Goal: Information Seeking & Learning: Learn about a topic

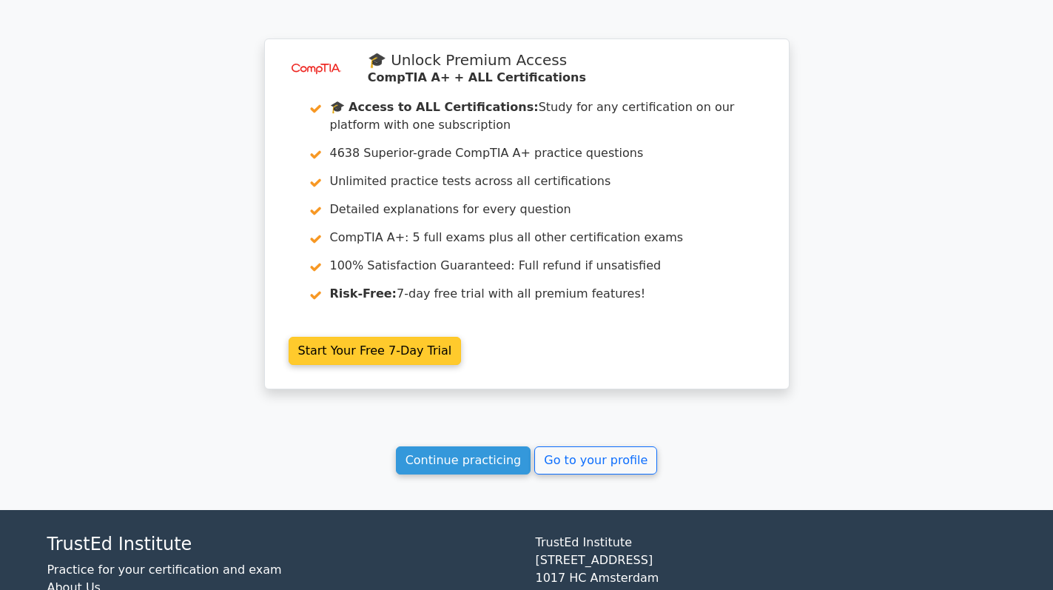
scroll to position [2594, 0]
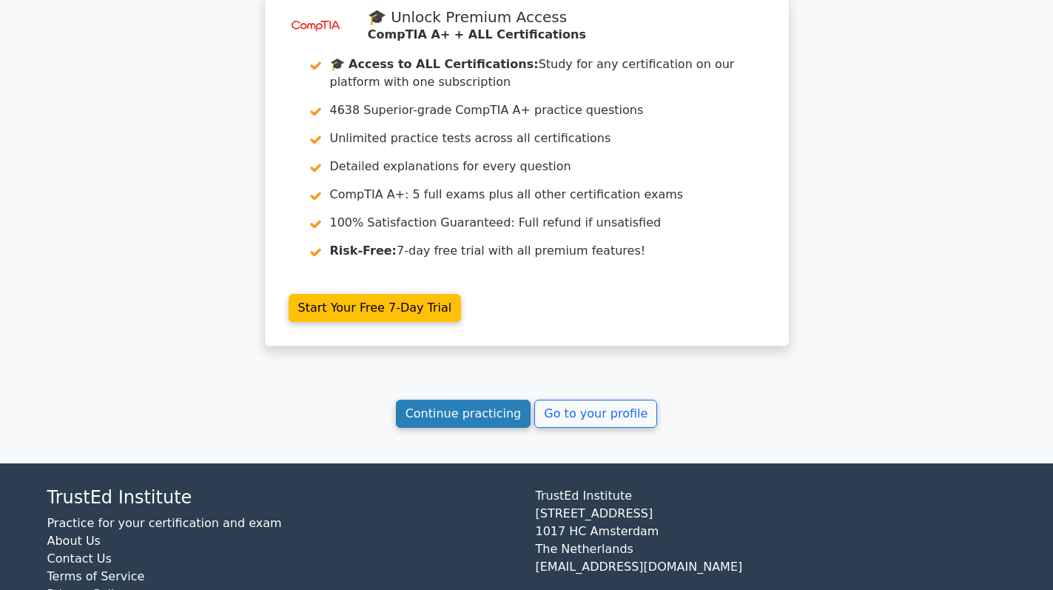
click at [468, 399] on link "Continue practicing" at bounding box center [463, 413] width 135 height 28
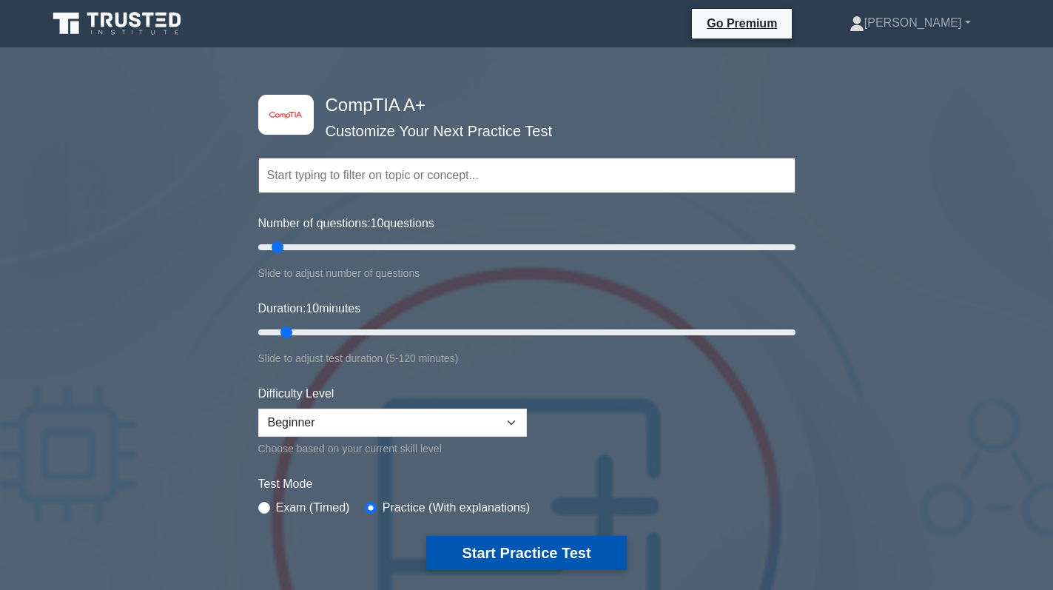
click at [544, 546] on button "Start Practice Test" at bounding box center [526, 553] width 200 height 34
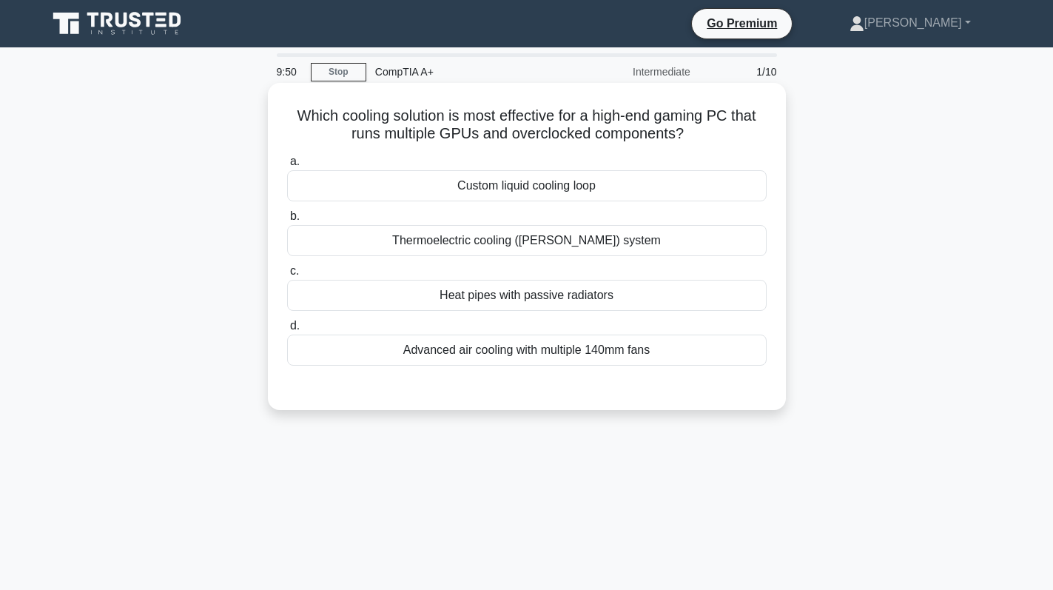
click at [598, 193] on div "Custom liquid cooling loop" at bounding box center [526, 185] width 479 height 31
click at [287, 166] on input "a. Custom liquid cooling loop" at bounding box center [287, 162] width 0 height 10
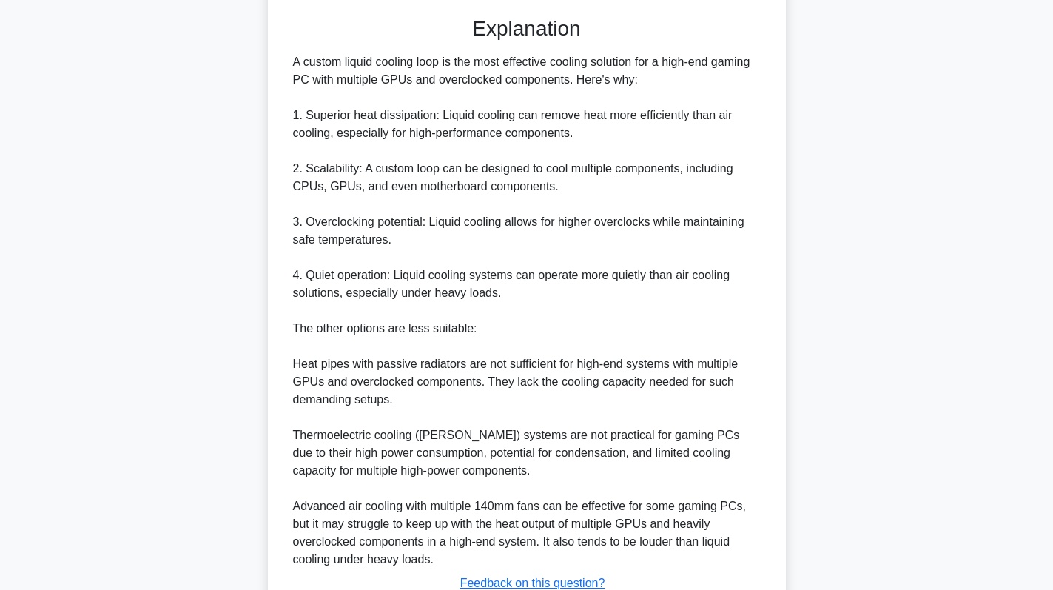
scroll to position [483, 0]
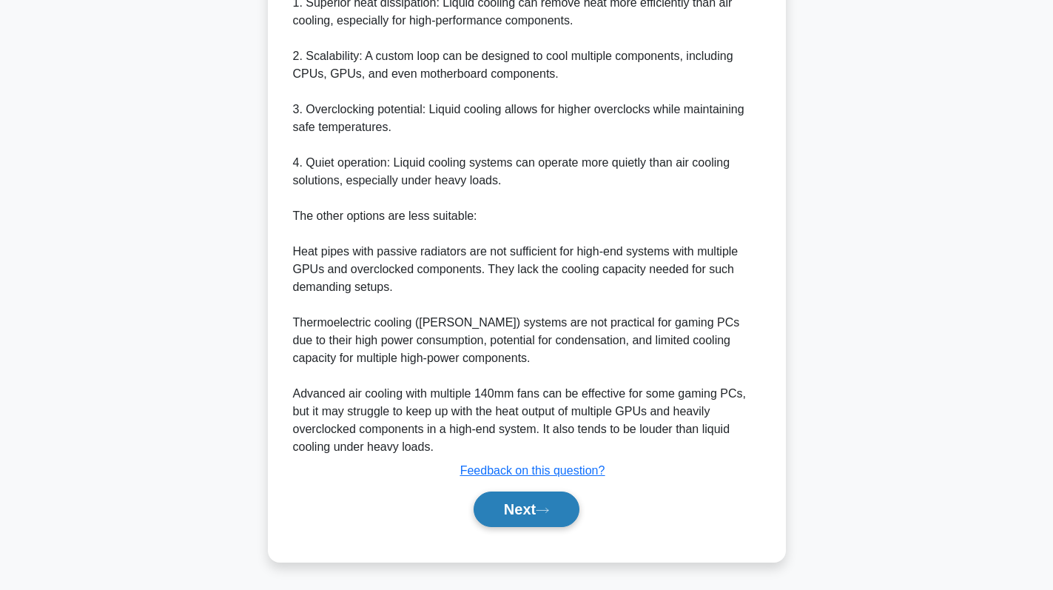
click at [530, 513] on button "Next" at bounding box center [526, 509] width 106 height 36
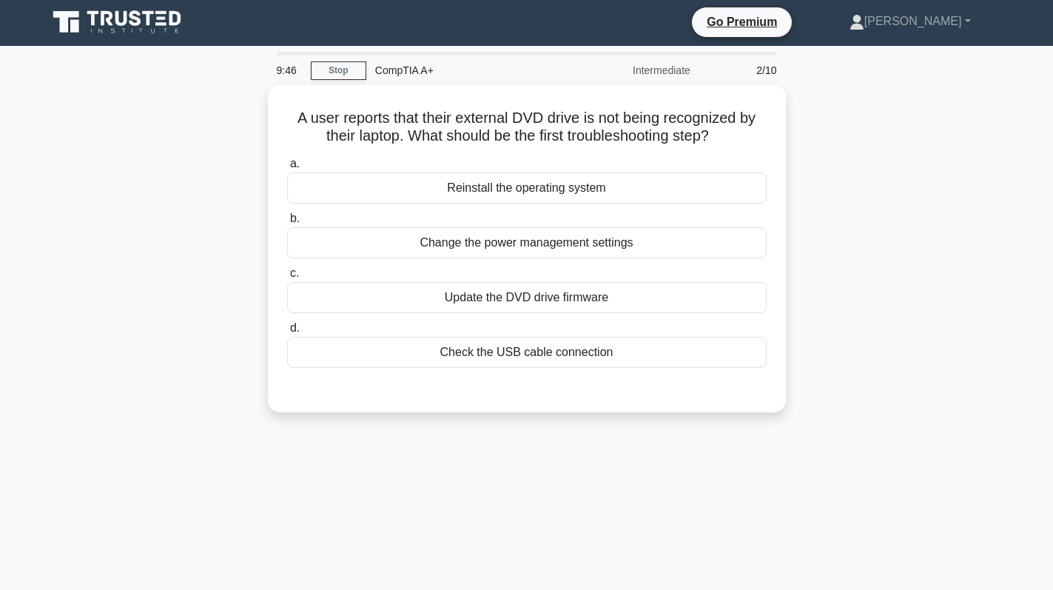
scroll to position [0, 0]
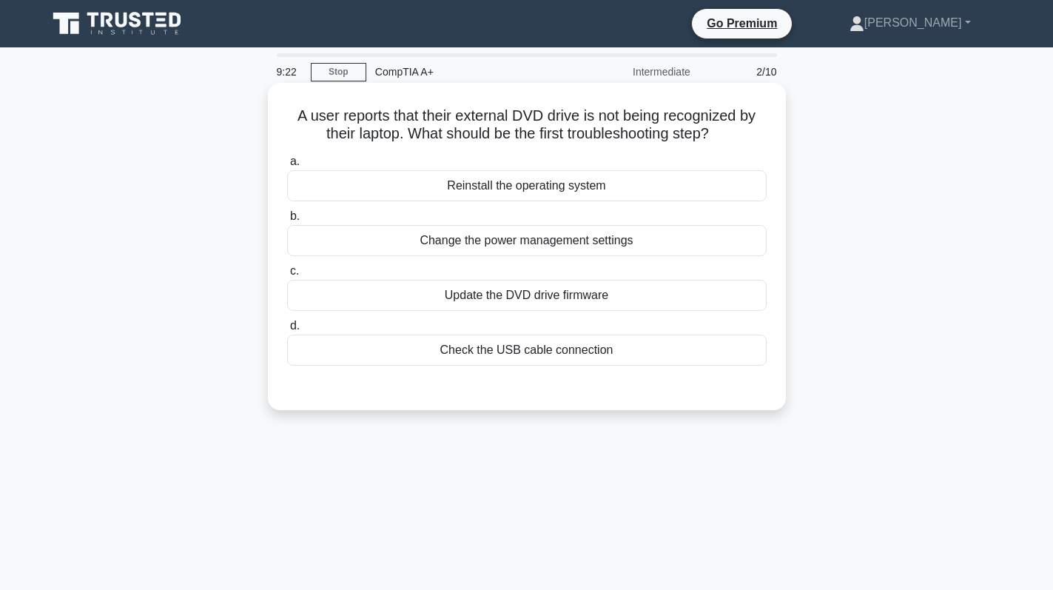
click at [581, 342] on div "Check the USB cable connection" at bounding box center [526, 349] width 479 height 31
click at [287, 331] on input "d. Check the USB cable connection" at bounding box center [287, 326] width 0 height 10
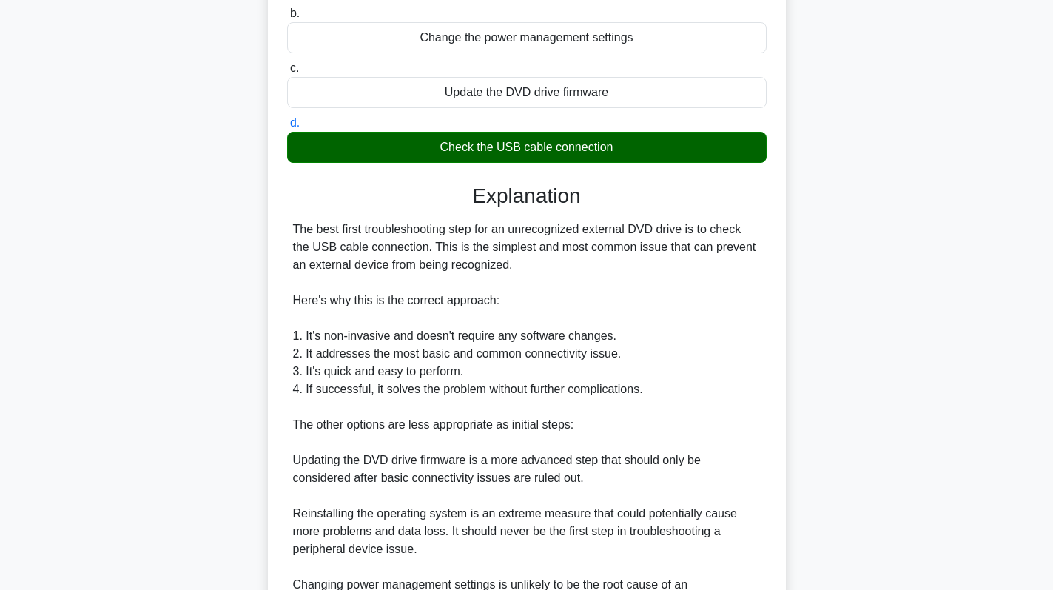
scroll to position [377, 0]
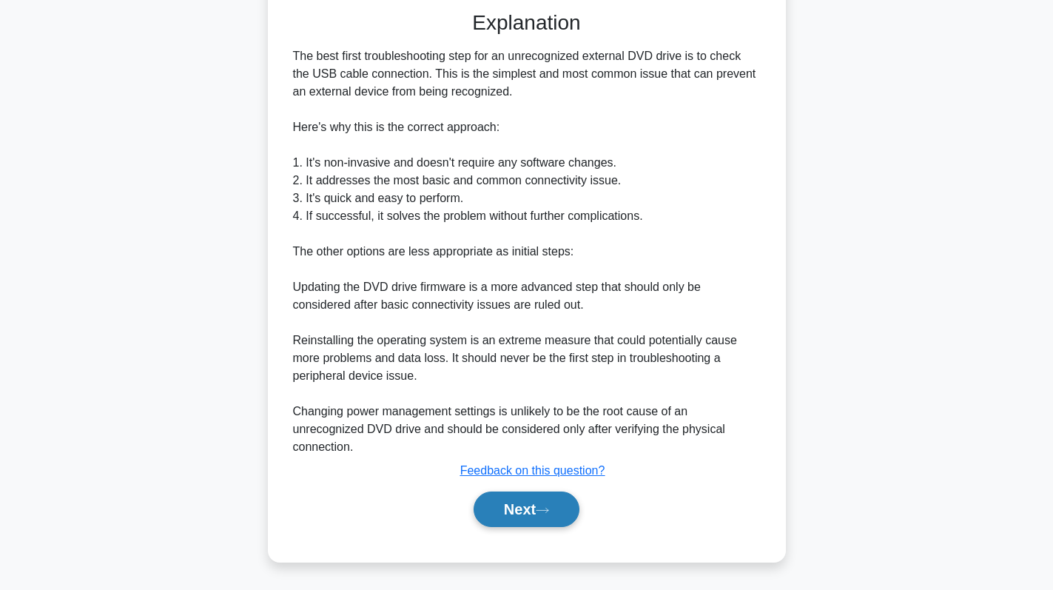
click at [530, 506] on button "Next" at bounding box center [526, 509] width 106 height 36
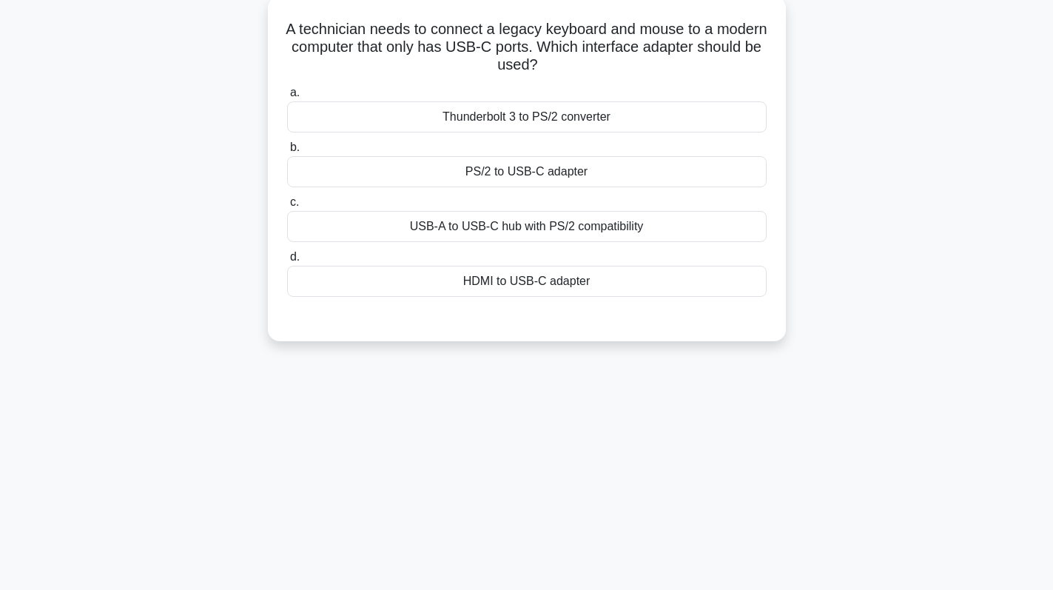
scroll to position [0, 0]
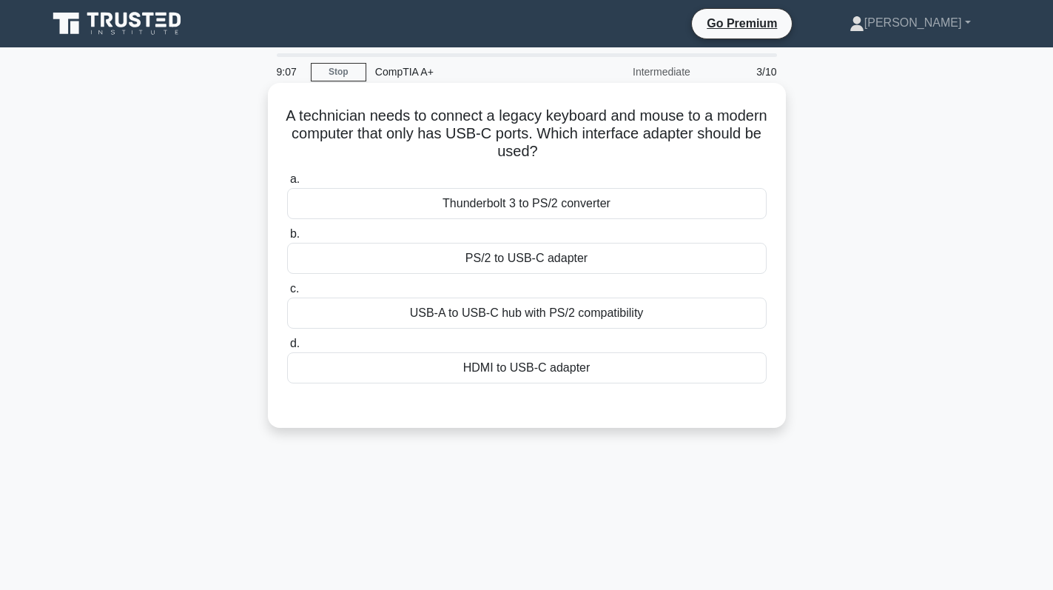
click at [607, 272] on div "PS/2 to USB-C adapter" at bounding box center [526, 258] width 479 height 31
click at [287, 239] on input "b. PS/2 to USB-C adapter" at bounding box center [287, 234] width 0 height 10
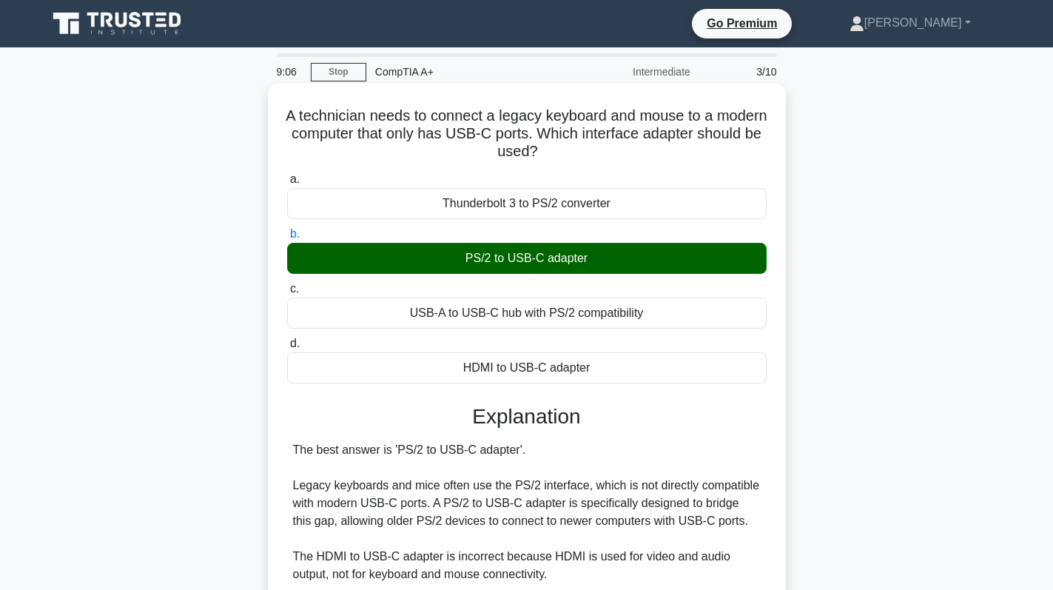
scroll to position [288, 0]
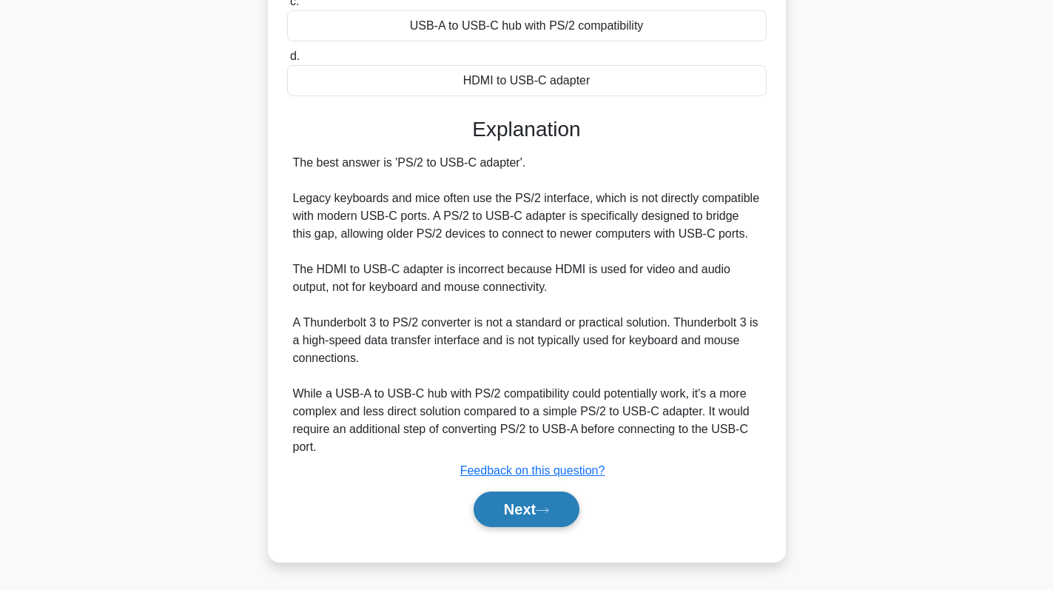
click at [519, 507] on button "Next" at bounding box center [526, 509] width 106 height 36
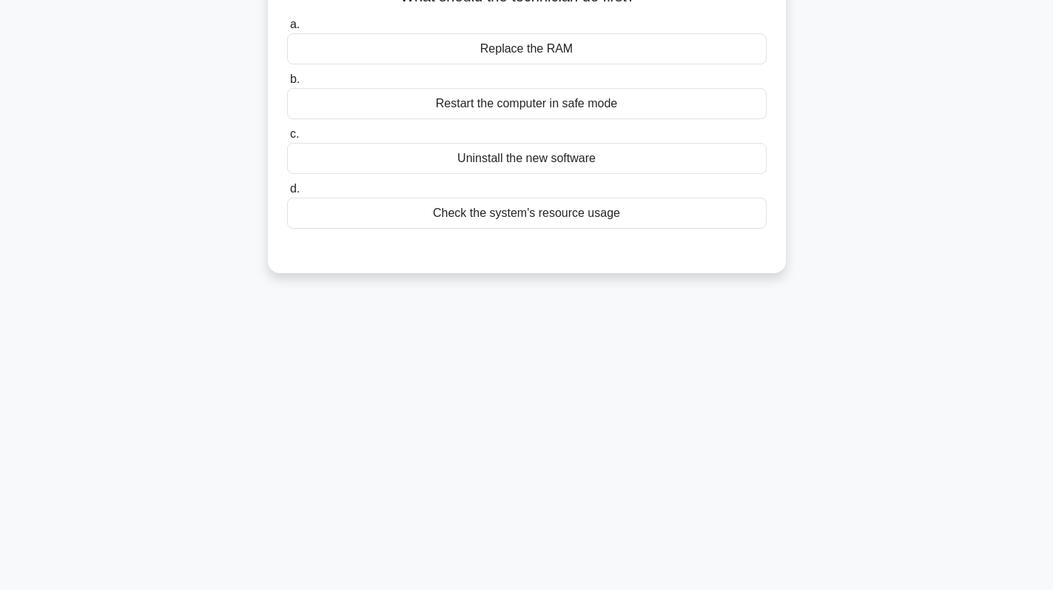
scroll to position [0, 0]
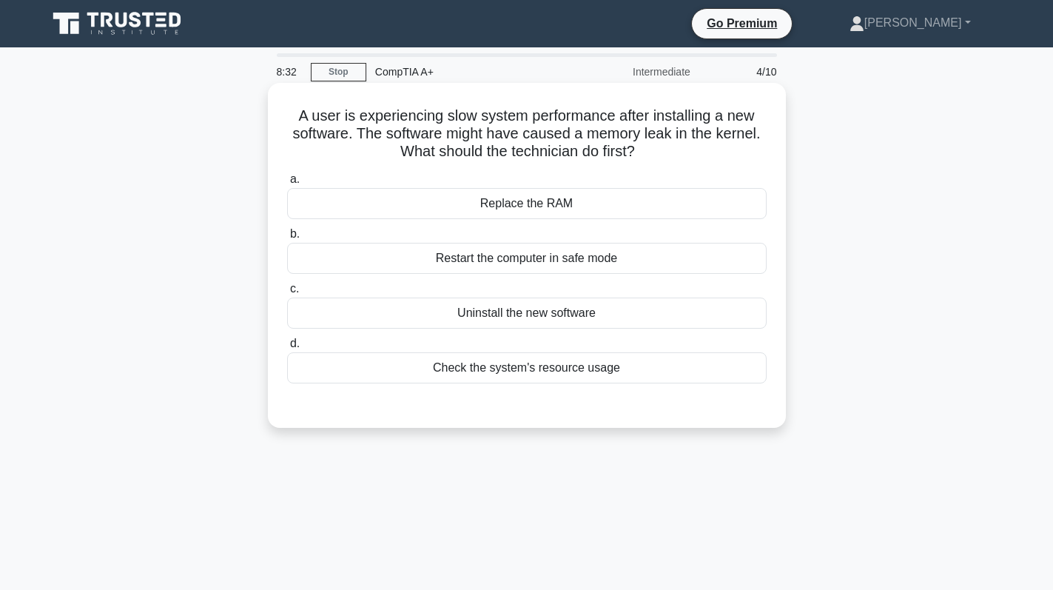
click at [658, 363] on div "Check the system's resource usage" at bounding box center [526, 367] width 479 height 31
click at [287, 348] on input "d. Check the system's resource usage" at bounding box center [287, 344] width 0 height 10
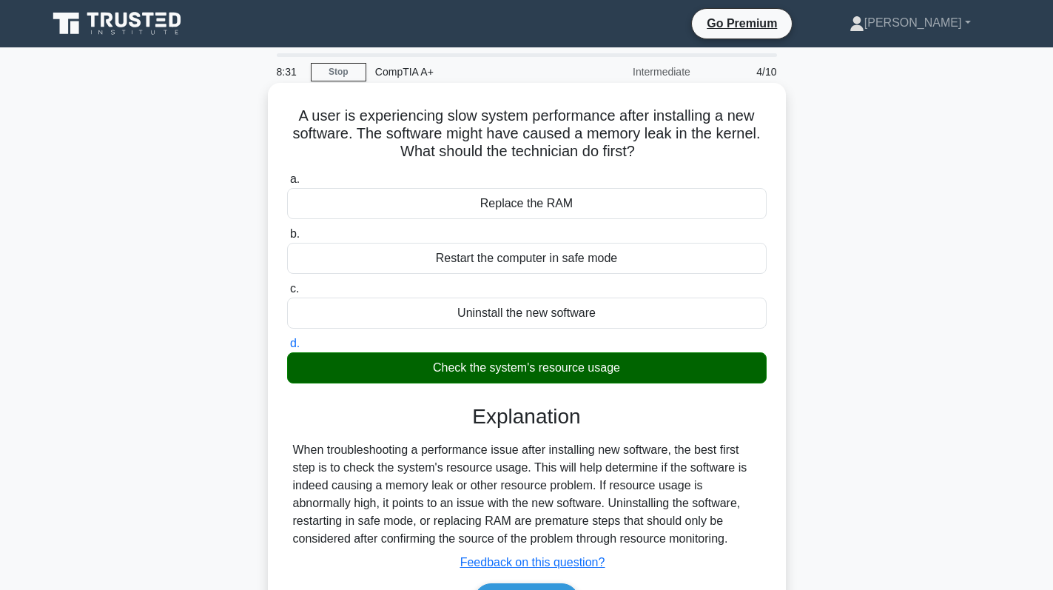
scroll to position [209, 0]
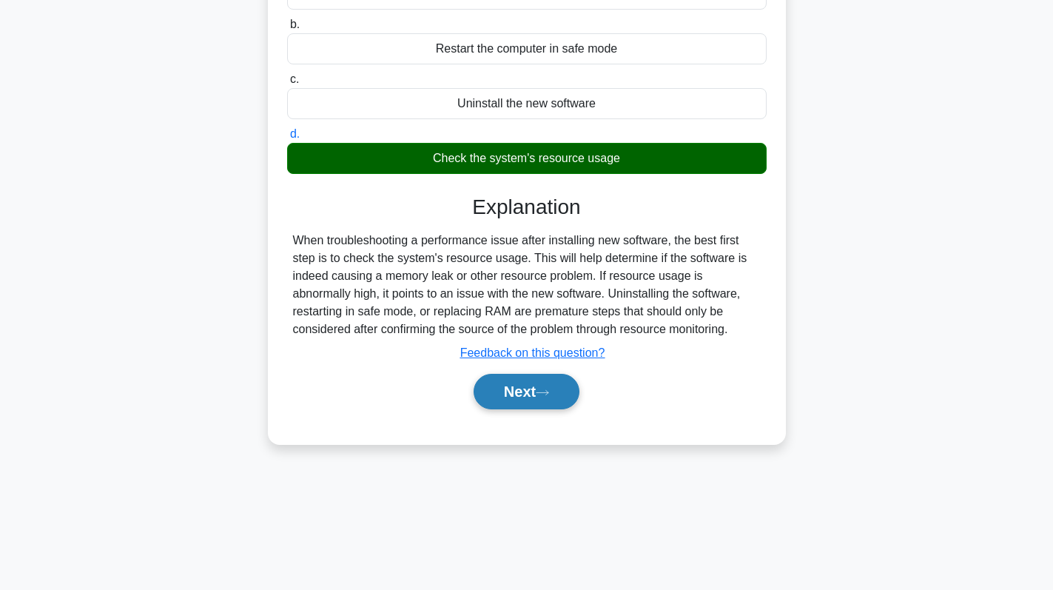
click at [529, 386] on button "Next" at bounding box center [526, 392] width 106 height 36
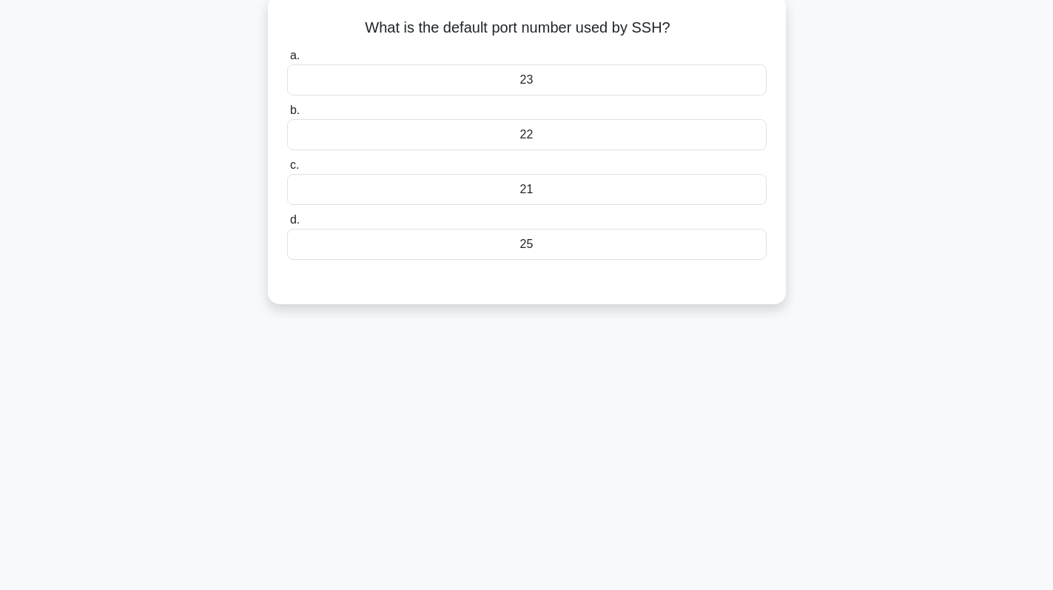
scroll to position [0, 0]
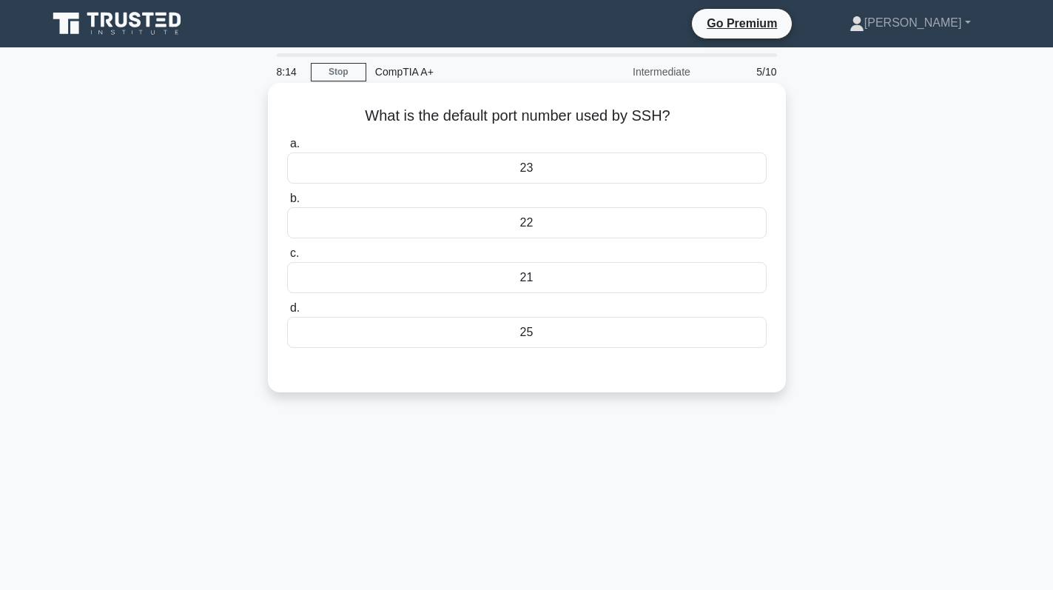
click at [595, 161] on div "23" at bounding box center [526, 167] width 479 height 31
click at [287, 149] on input "a. 23" at bounding box center [287, 144] width 0 height 10
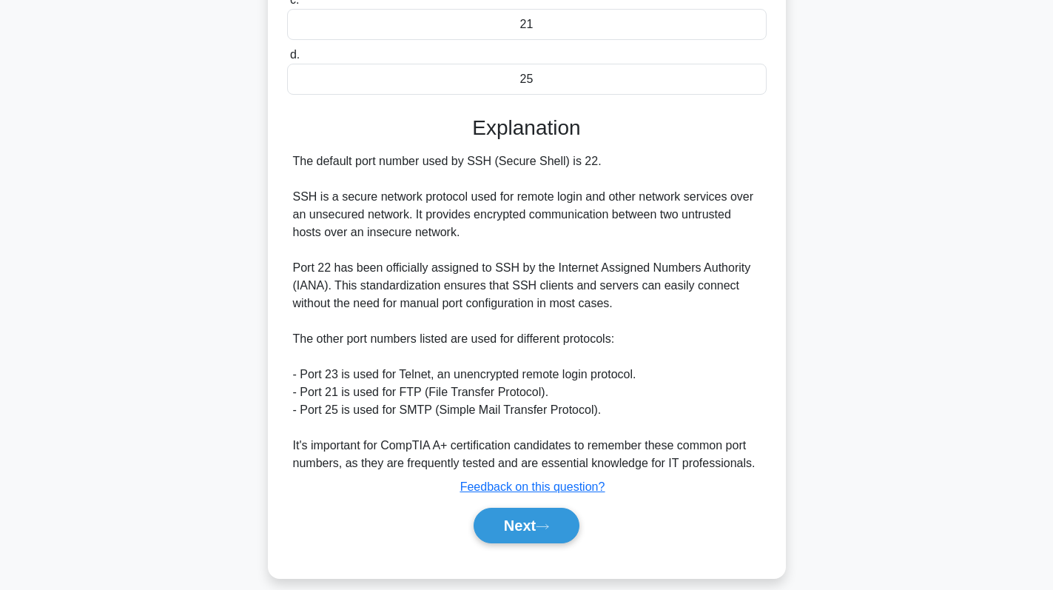
scroll to position [271, 0]
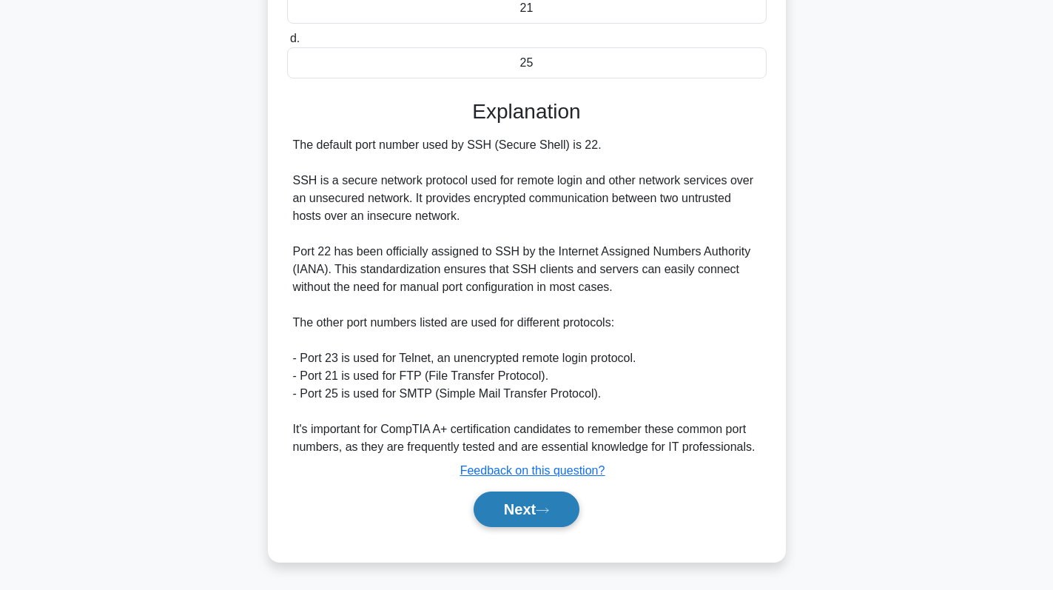
click at [516, 505] on button "Next" at bounding box center [526, 509] width 106 height 36
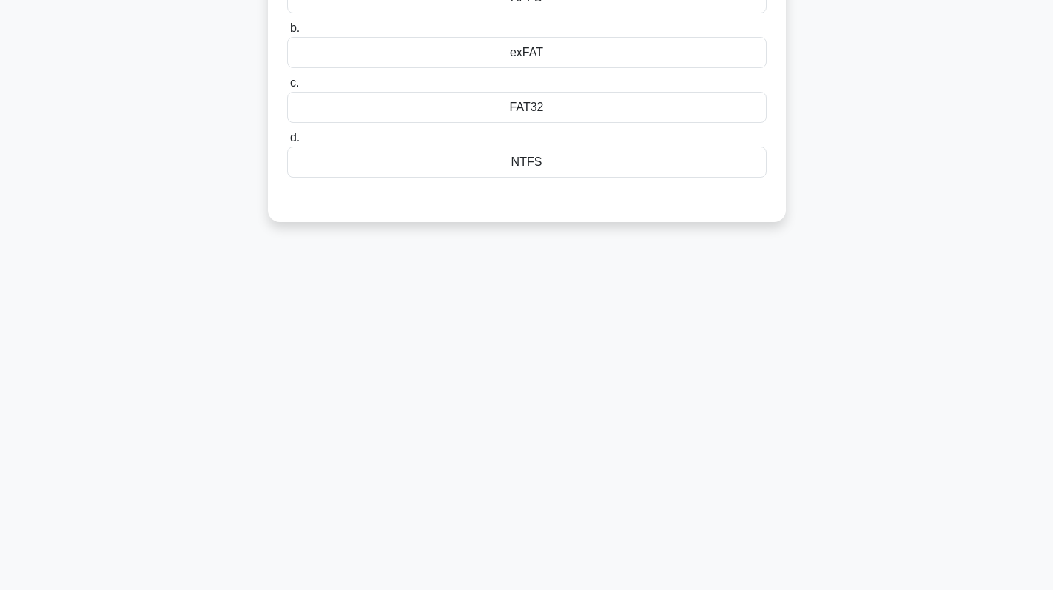
scroll to position [0, 0]
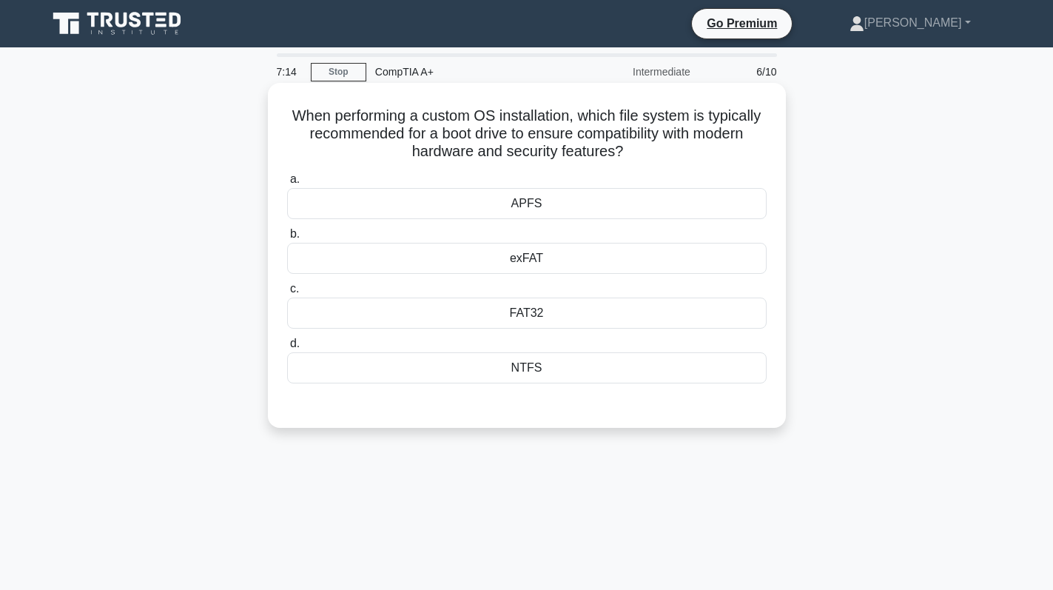
click at [578, 382] on div "NTFS" at bounding box center [526, 367] width 479 height 31
click at [287, 348] on input "d. NTFS" at bounding box center [287, 344] width 0 height 10
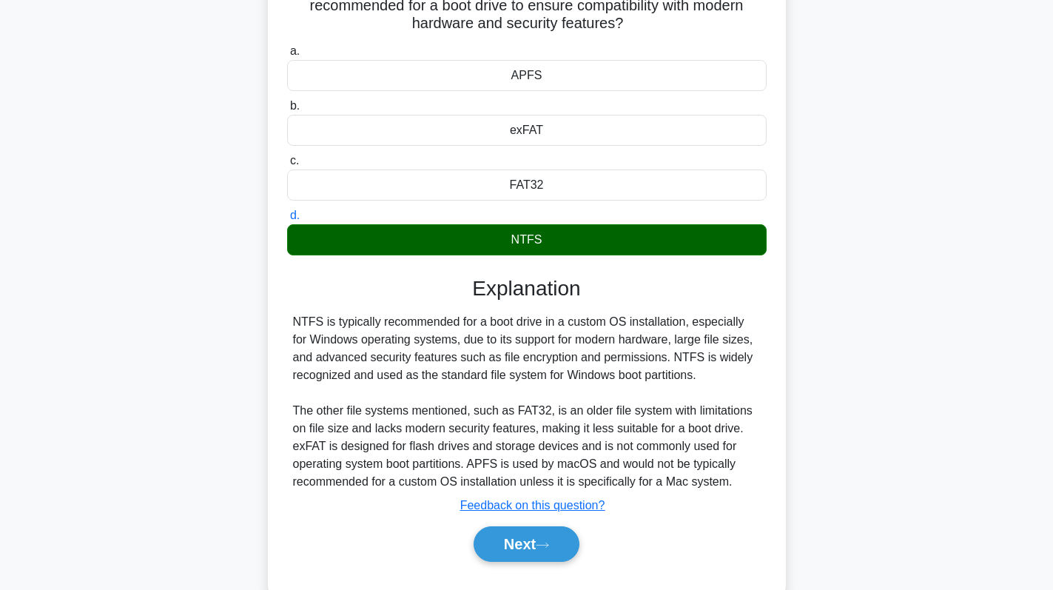
scroll to position [209, 0]
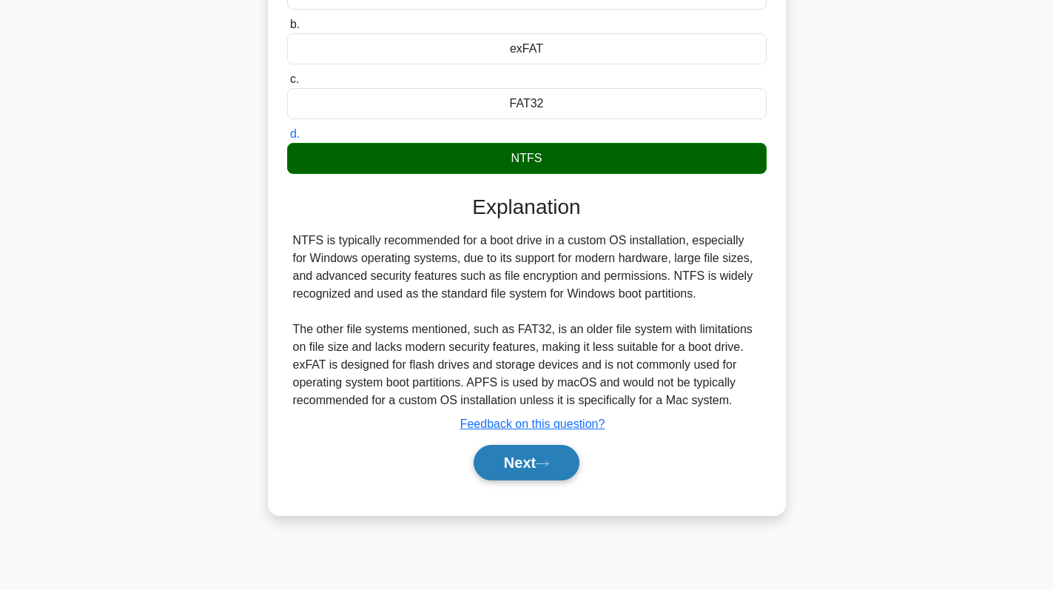
click at [525, 468] on button "Next" at bounding box center [526, 463] width 106 height 36
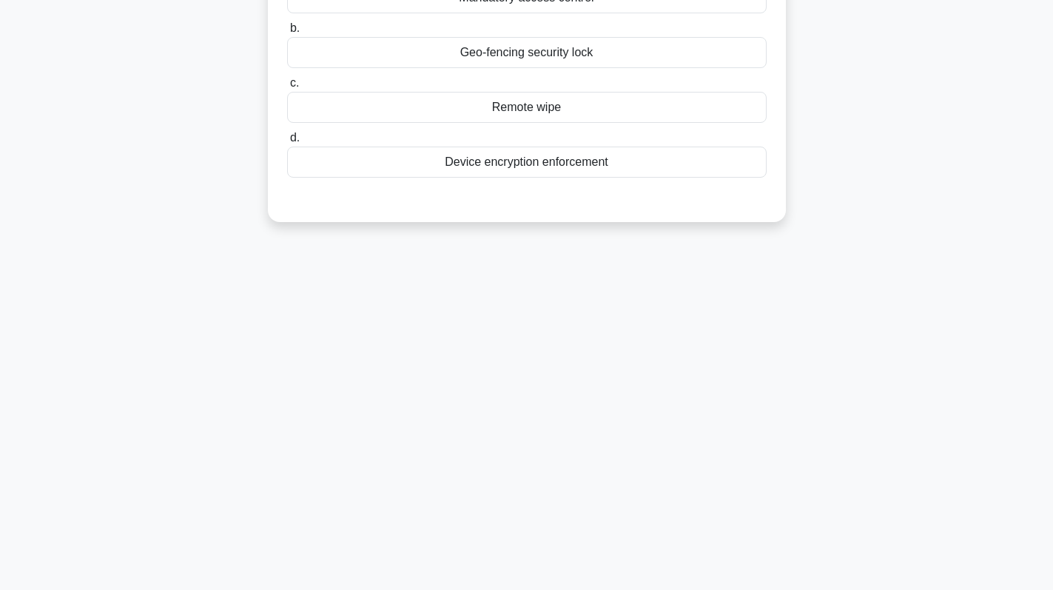
scroll to position [0, 0]
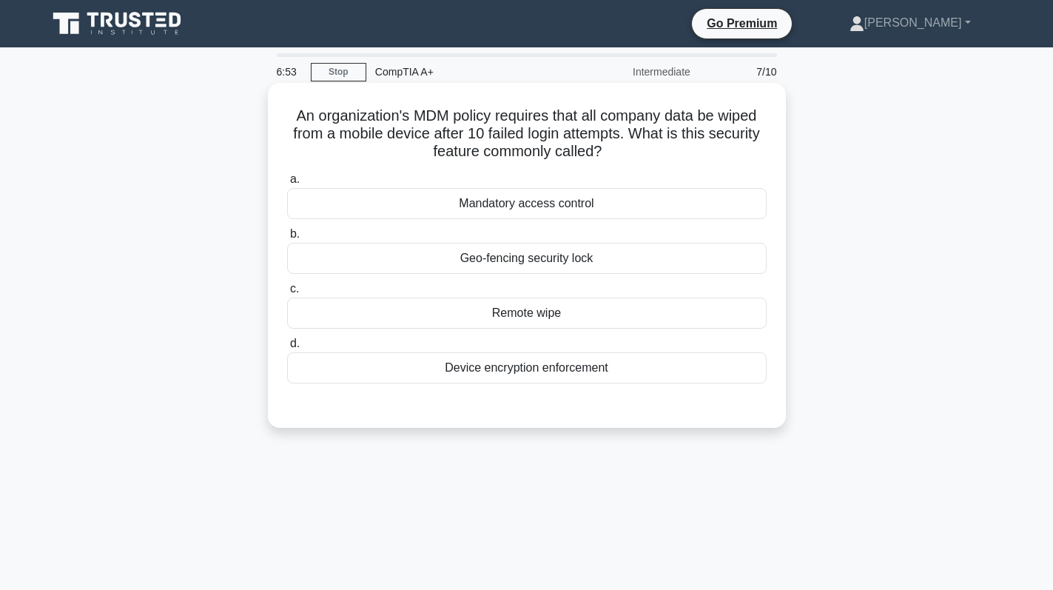
click at [667, 317] on div "Remote wipe" at bounding box center [526, 312] width 479 height 31
click at [287, 294] on input "c. Remote wipe" at bounding box center [287, 289] width 0 height 10
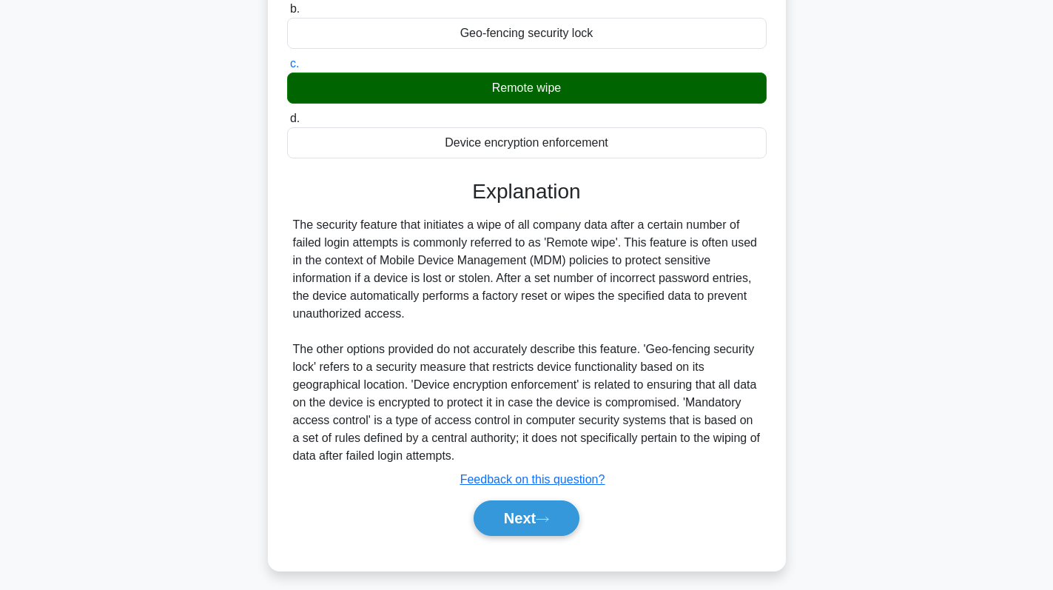
scroll to position [235, 0]
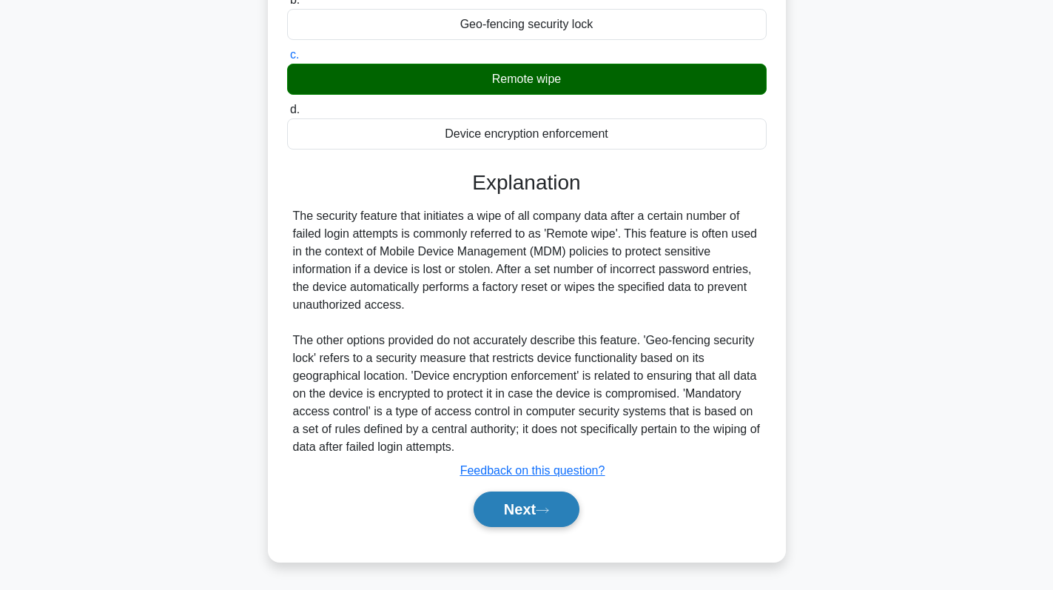
click at [536, 499] on button "Next" at bounding box center [526, 509] width 106 height 36
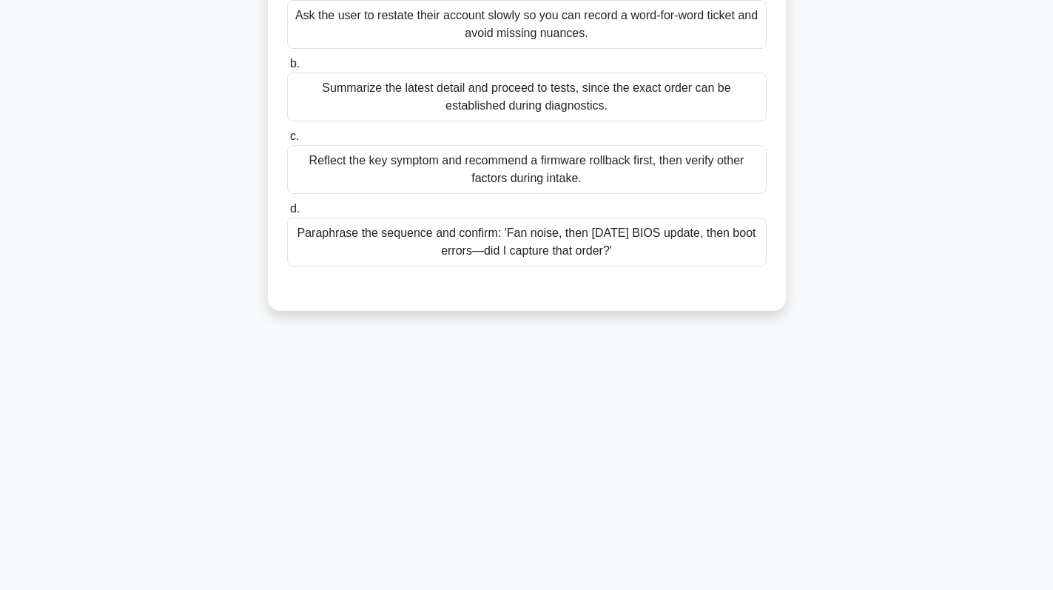
scroll to position [0, 0]
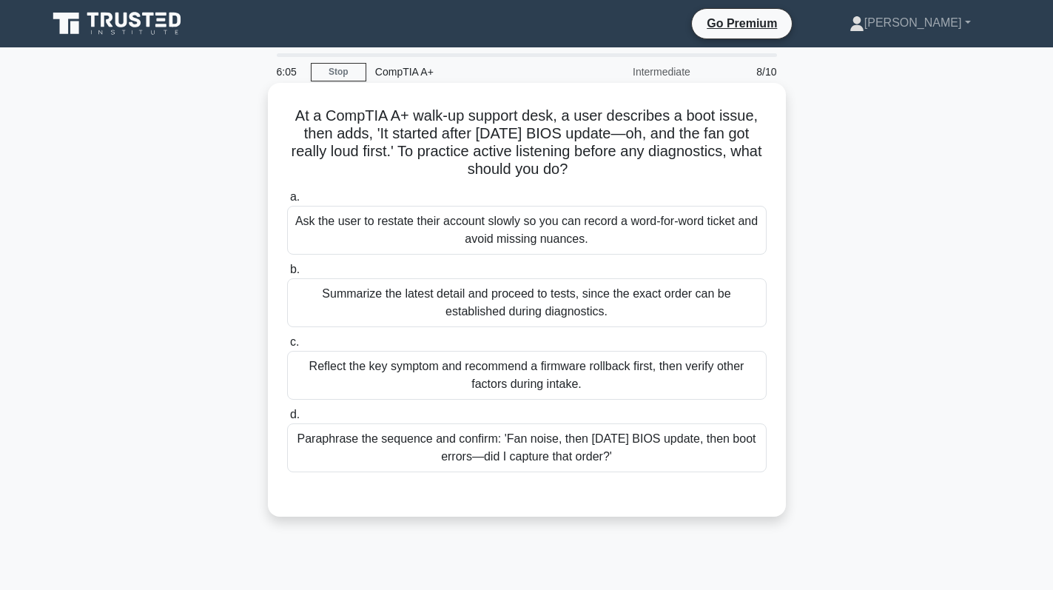
click at [662, 452] on div "Paraphrase the sequence and confirm: 'Fan noise, then yesterday’s BIOS update, …" at bounding box center [526, 447] width 479 height 49
click at [287, 419] on input "d. Paraphrase the sequence and confirm: 'Fan noise, then yesterday’s BIOS updat…" at bounding box center [287, 415] width 0 height 10
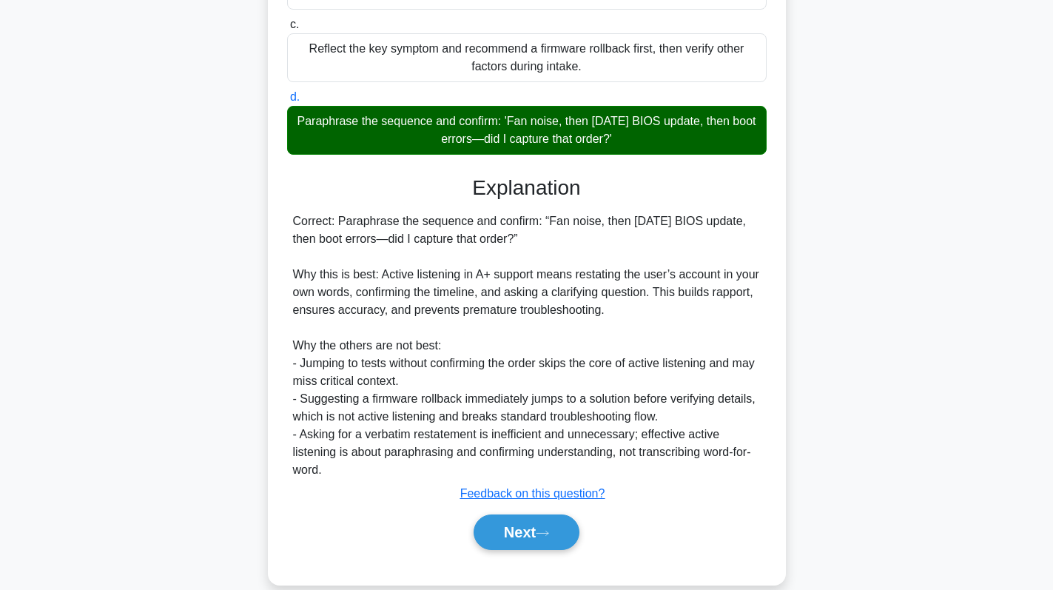
scroll to position [341, 0]
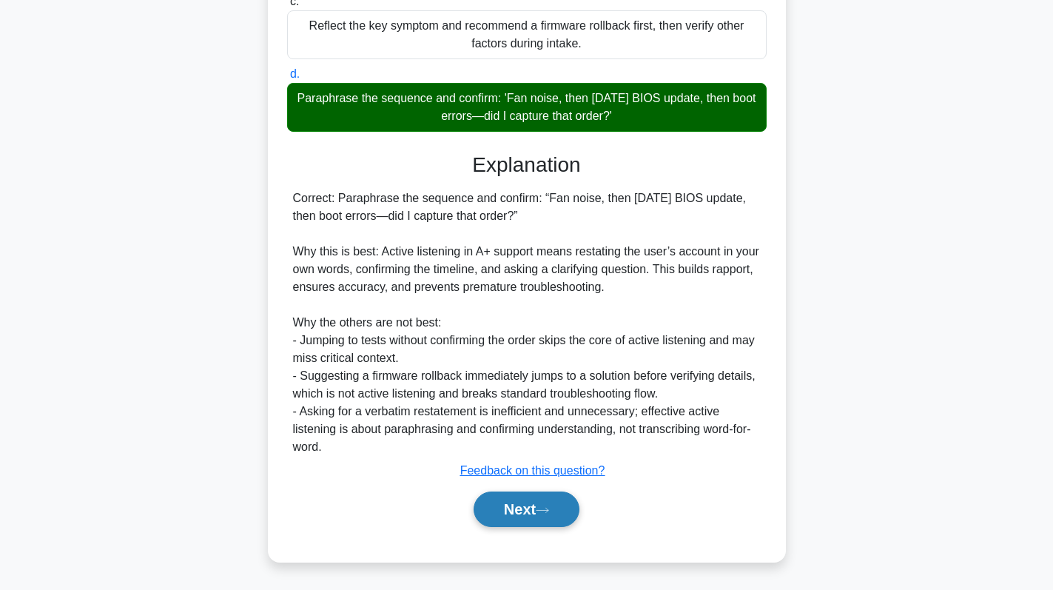
click at [553, 497] on button "Next" at bounding box center [526, 509] width 106 height 36
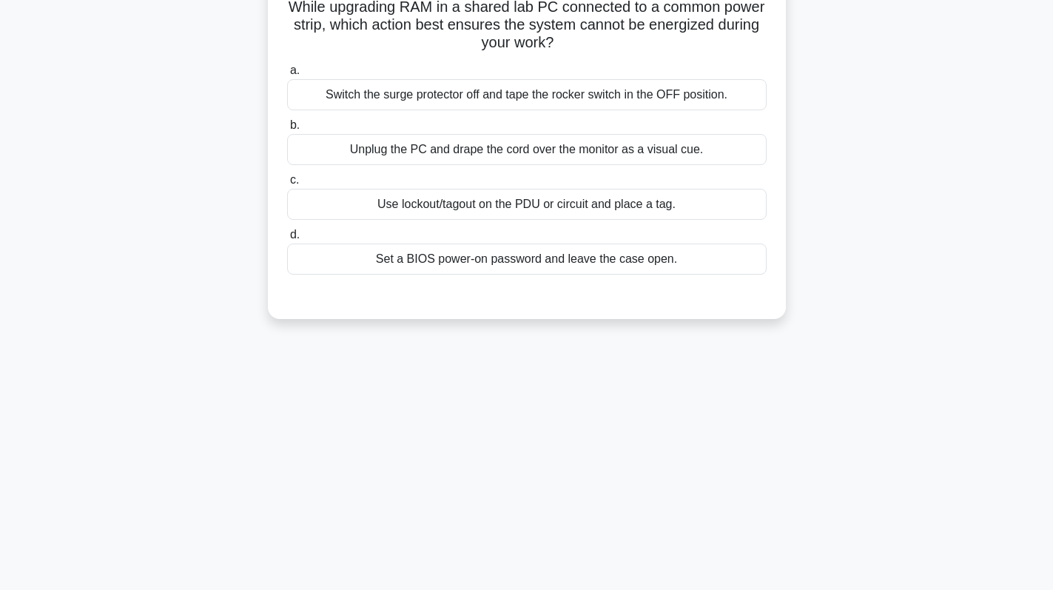
scroll to position [0, 0]
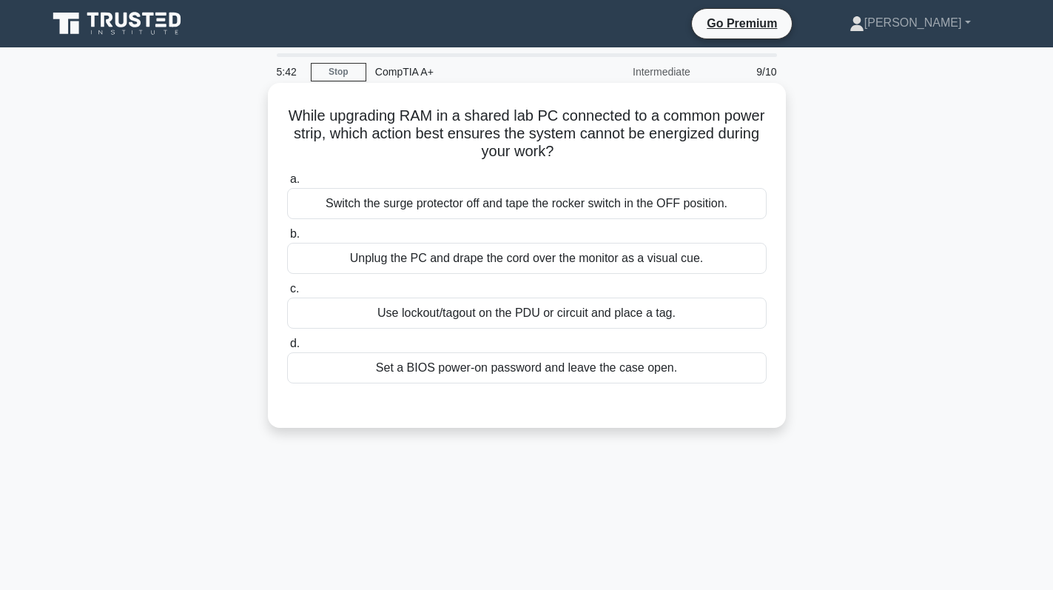
click at [604, 250] on div "Unplug the PC and drape the cord over the monitor as a visual cue." at bounding box center [526, 258] width 479 height 31
click at [287, 239] on input "b. Unplug the PC and drape the cord over the monitor as a visual cue." at bounding box center [287, 234] width 0 height 10
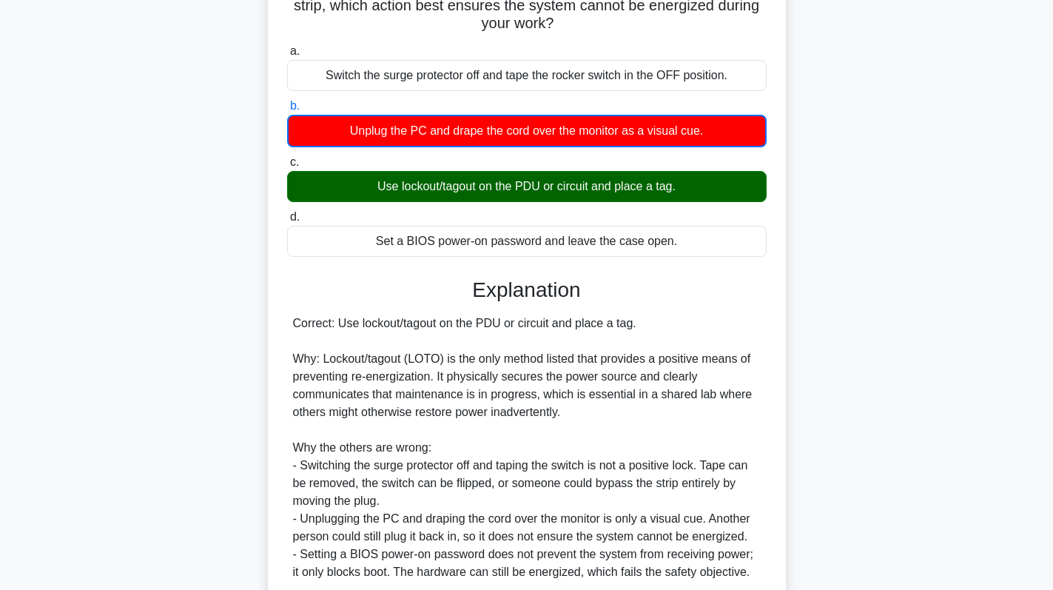
scroll to position [254, 0]
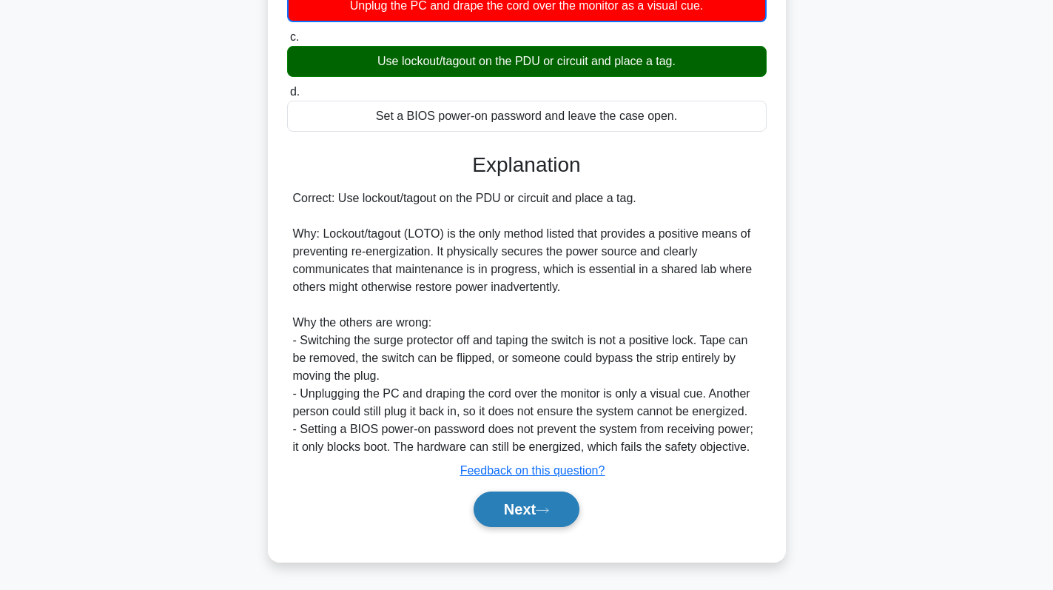
click at [523, 519] on button "Next" at bounding box center [526, 509] width 106 height 36
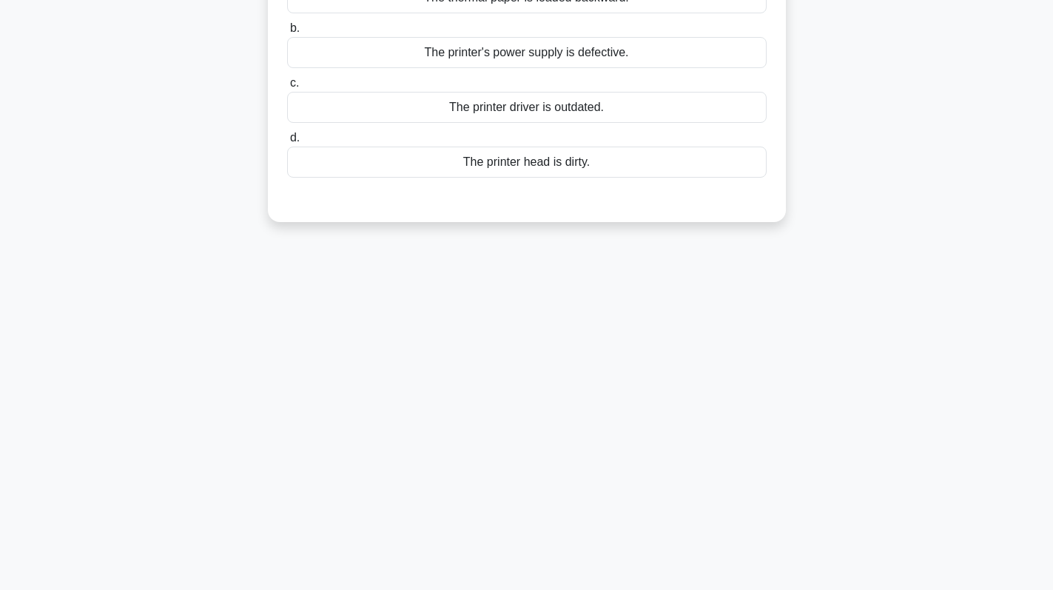
scroll to position [0, 0]
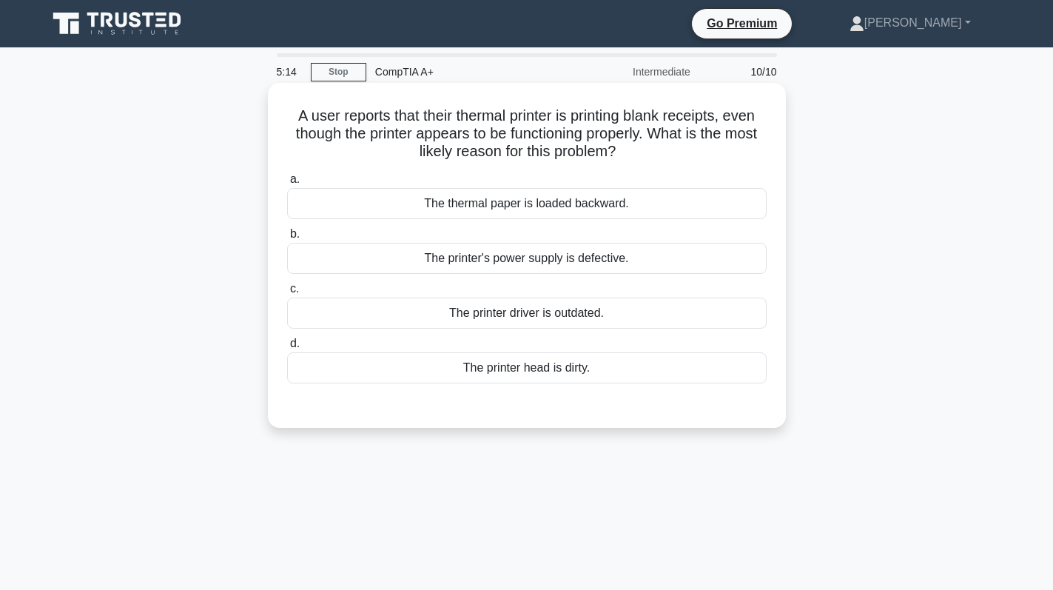
click at [636, 205] on div "The thermal paper is loaded backward." at bounding box center [526, 203] width 479 height 31
click at [287, 184] on input "a. The thermal paper is loaded backward." at bounding box center [287, 180] width 0 height 10
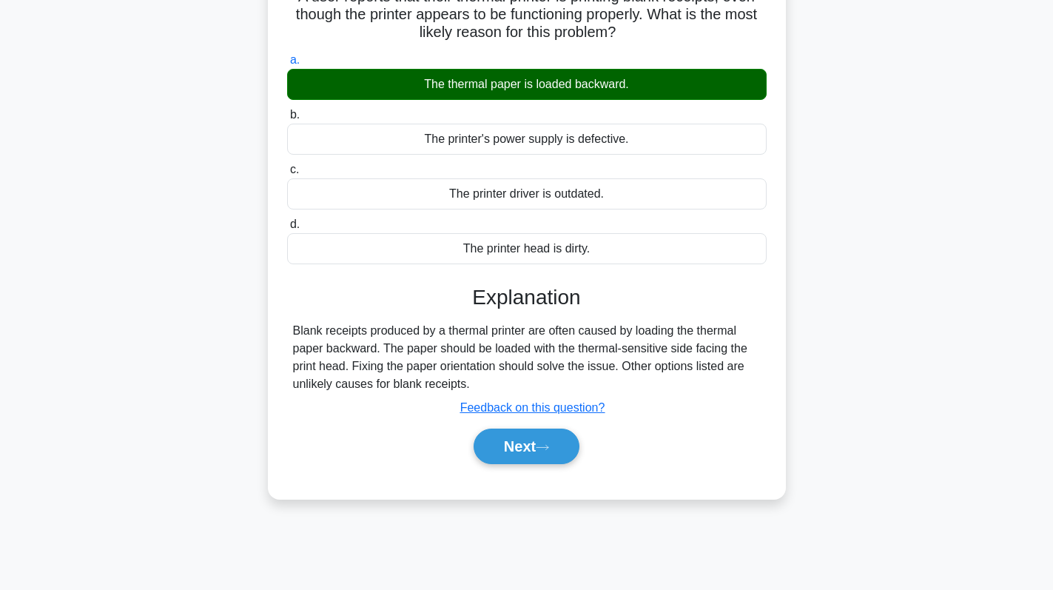
scroll to position [209, 0]
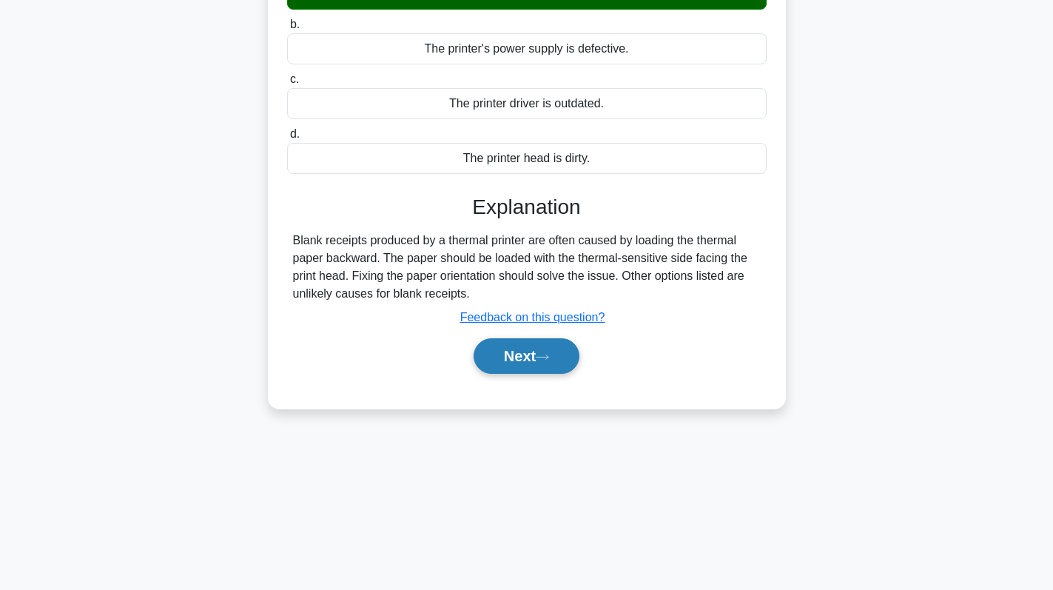
click at [516, 357] on button "Next" at bounding box center [526, 356] width 106 height 36
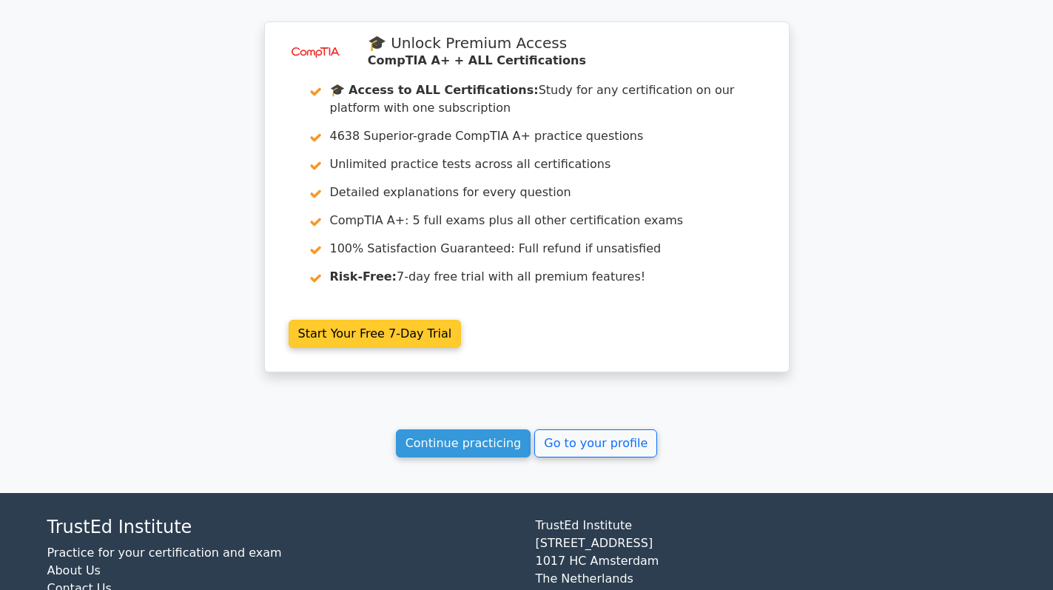
scroll to position [2737, 0]
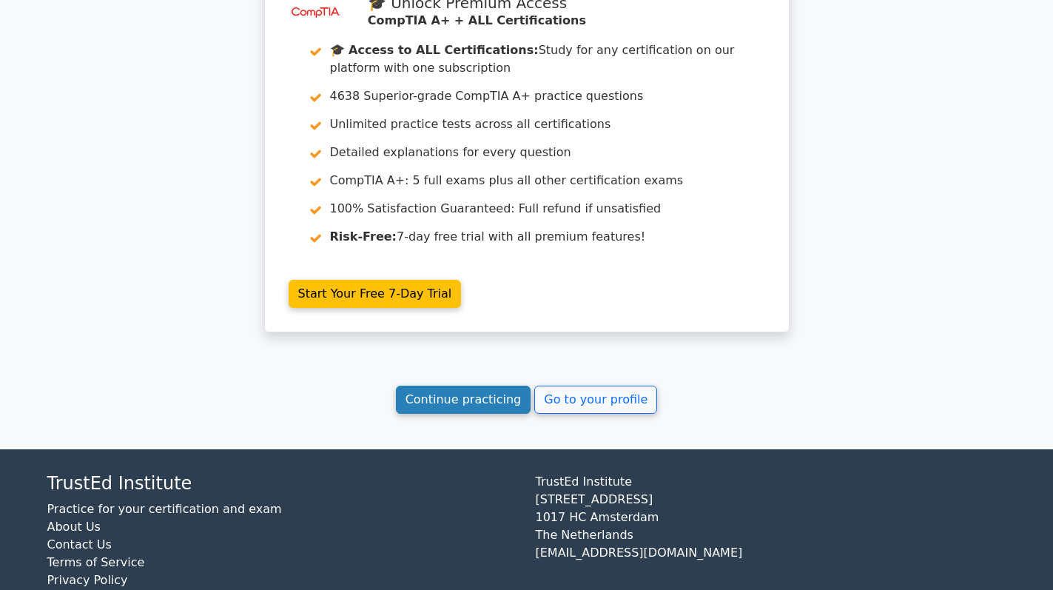
click at [444, 405] on link "Continue practicing" at bounding box center [463, 399] width 135 height 28
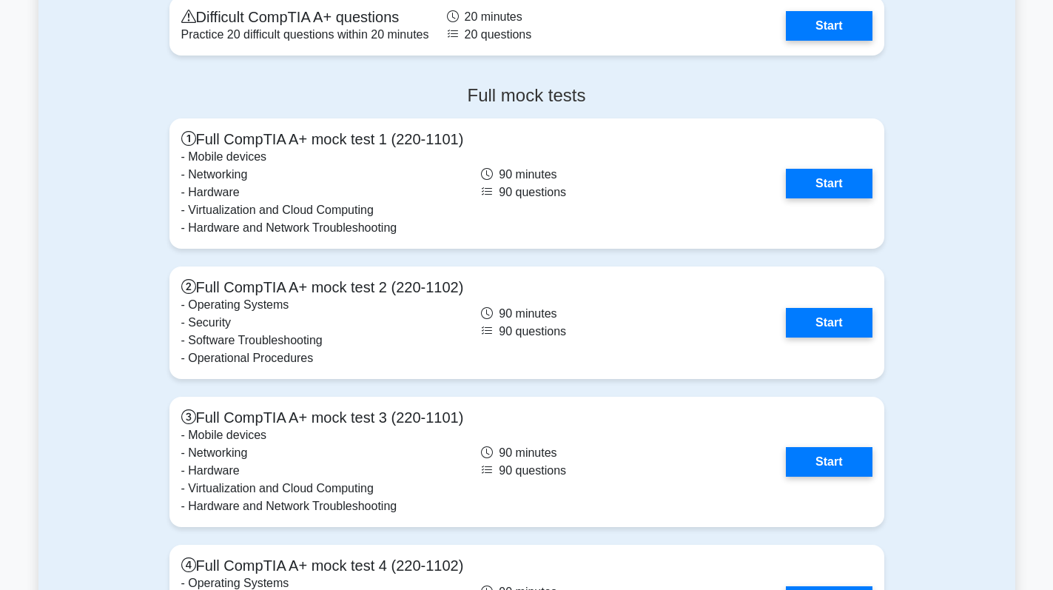
scroll to position [4217, 0]
